Goal: Task Accomplishment & Management: Manage account settings

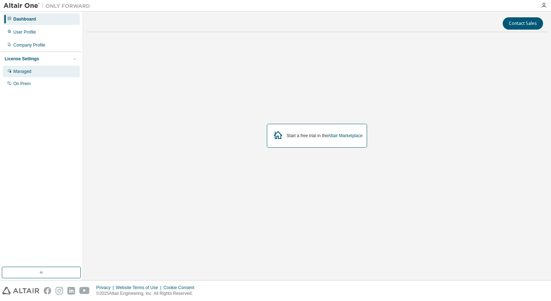
click at [25, 77] on div "Managed" at bounding box center [41, 72] width 77 height 12
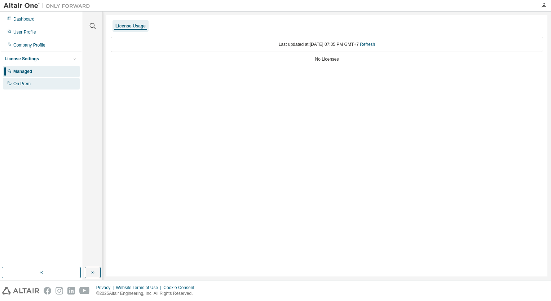
click at [30, 83] on div "On Prem" at bounding box center [41, 84] width 77 height 12
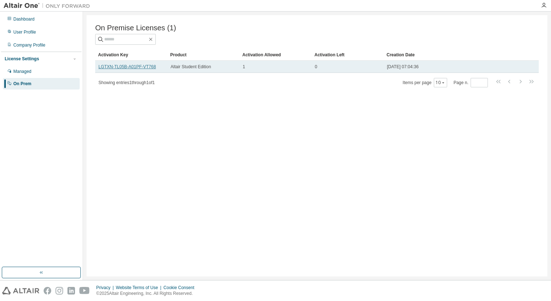
click at [138, 68] on link "LGTXN-TL05B-A01PF-VT768" at bounding box center [126, 66] width 57 height 5
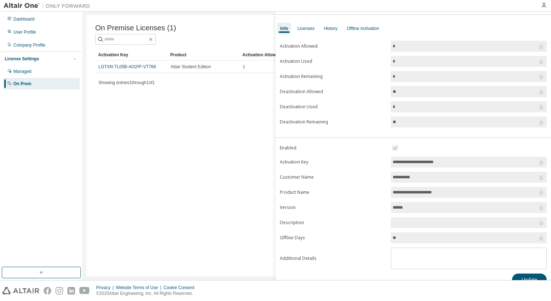
scroll to position [29, 0]
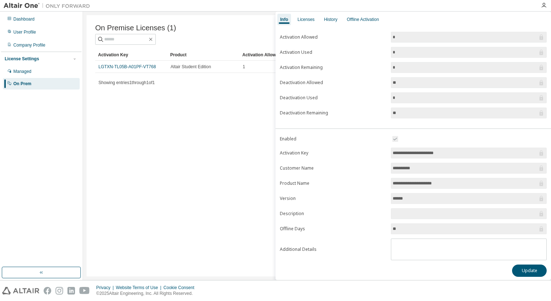
click at [468, 228] on input "**" at bounding box center [465, 228] width 145 height 7
click at [411, 199] on input "******" at bounding box center [465, 198] width 145 height 7
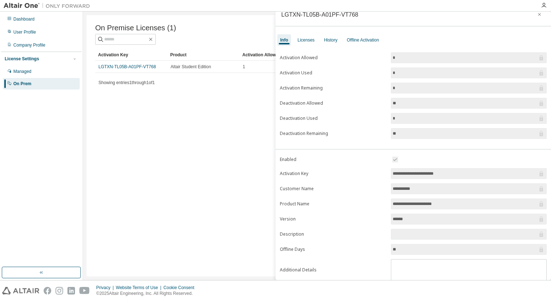
scroll to position [0, 0]
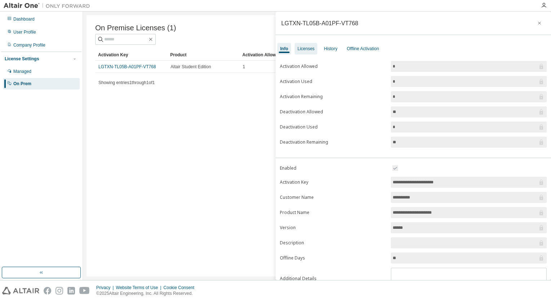
click at [302, 48] on div "Licenses" at bounding box center [306, 49] width 17 height 6
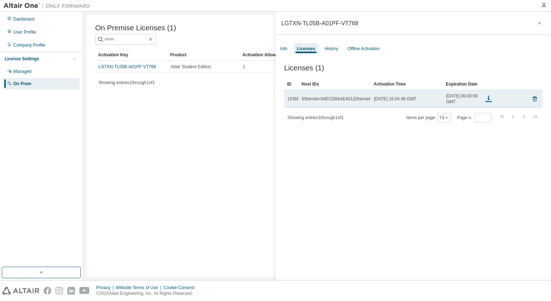
click at [490, 101] on icon at bounding box center [488, 99] width 9 height 9
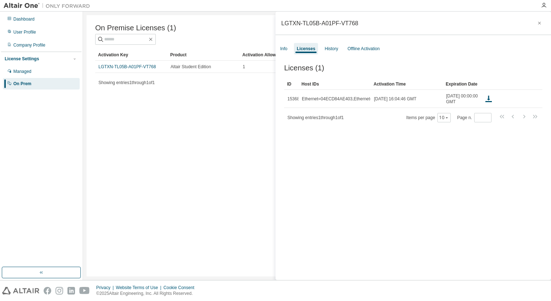
click at [381, 155] on div "Licenses (1) Clear Load Save Save As Field Operator Value Select filter Select …" at bounding box center [414, 173] width 276 height 236
click at [333, 50] on div "History" at bounding box center [331, 49] width 13 height 6
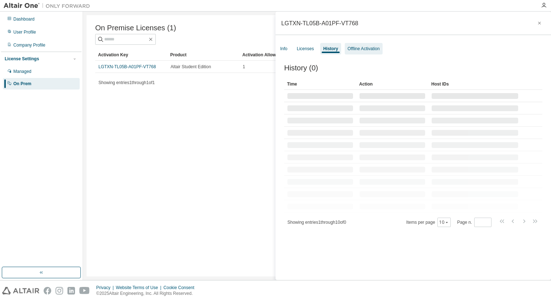
click at [365, 46] on div "Offline Activation" at bounding box center [364, 49] width 32 height 6
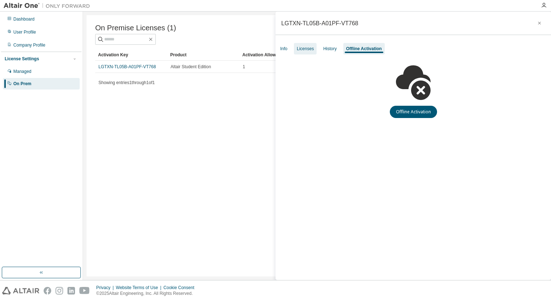
click at [312, 48] on div "Licenses" at bounding box center [305, 49] width 17 height 6
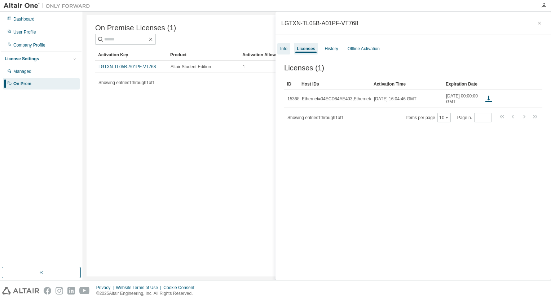
click at [285, 48] on div "Info" at bounding box center [283, 49] width 7 height 6
